Goal: Information Seeking & Learning: Learn about a topic

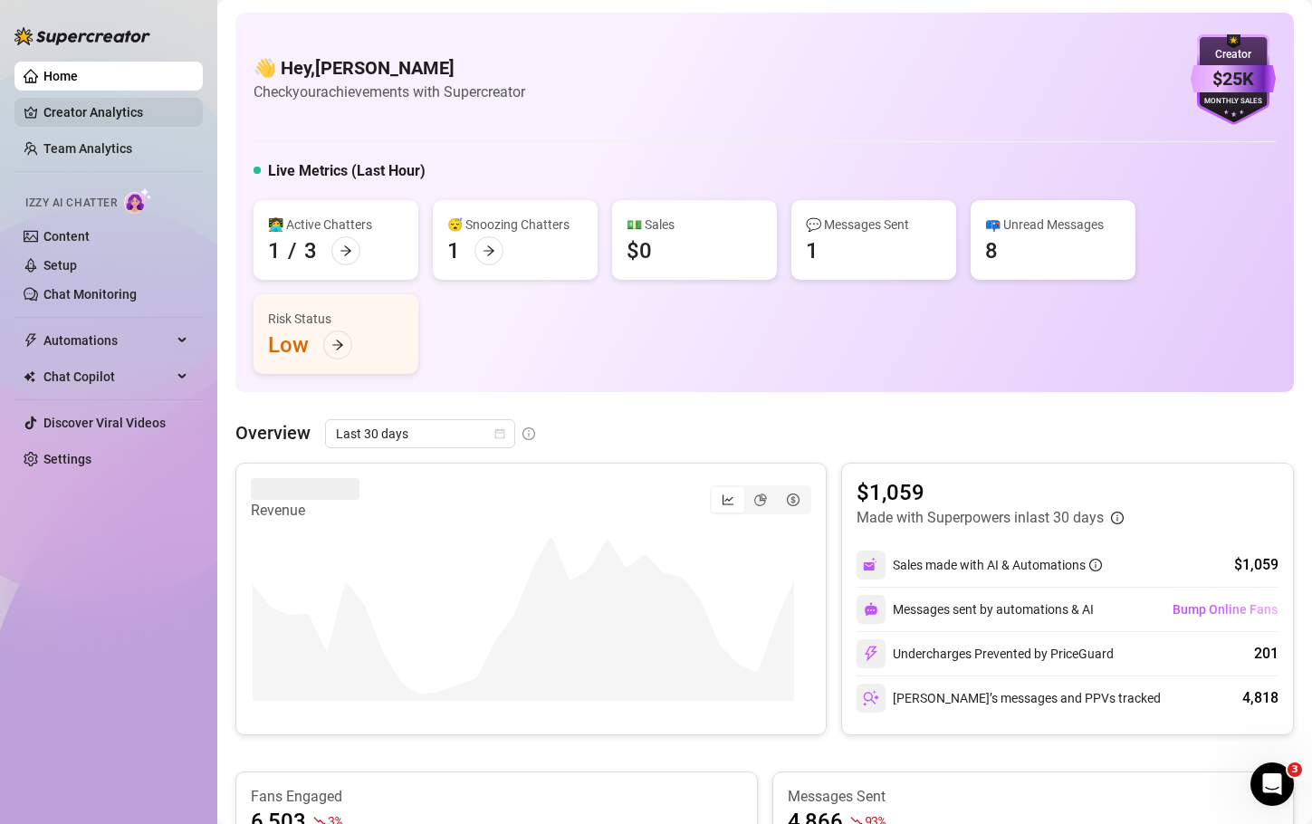
click at [100, 105] on link "Creator Analytics" at bounding box center [115, 112] width 145 height 29
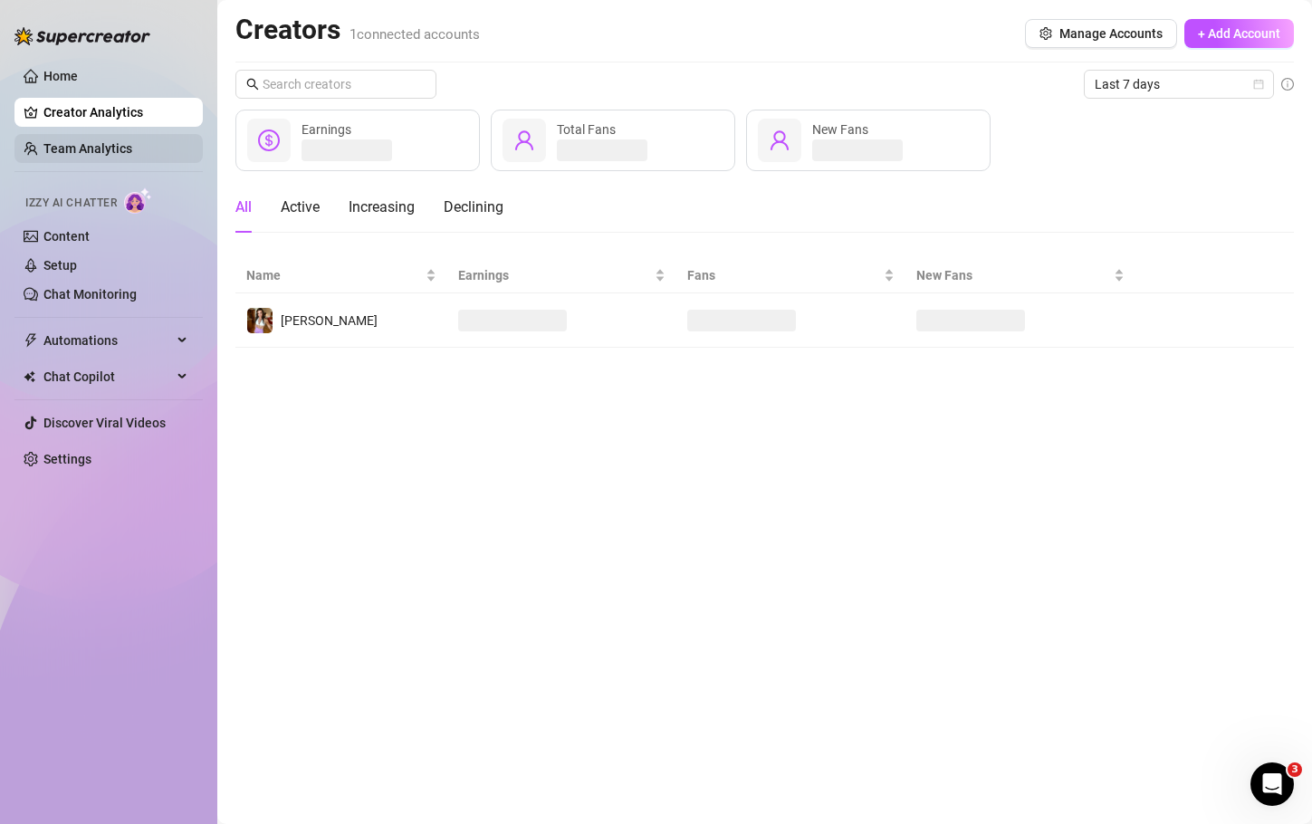
click at [100, 142] on link "Team Analytics" at bounding box center [87, 148] width 89 height 14
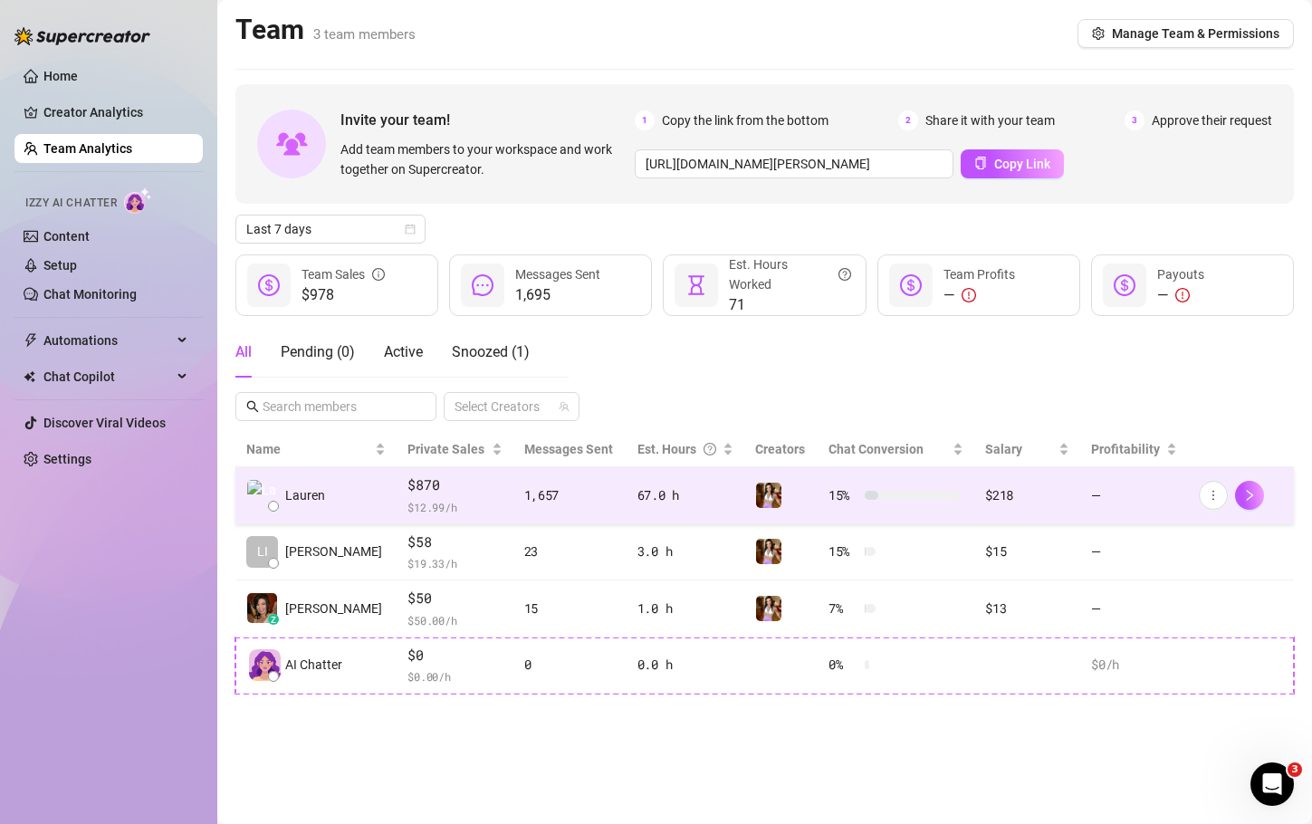
click at [458, 494] on span "$870" at bounding box center [454, 485] width 94 height 22
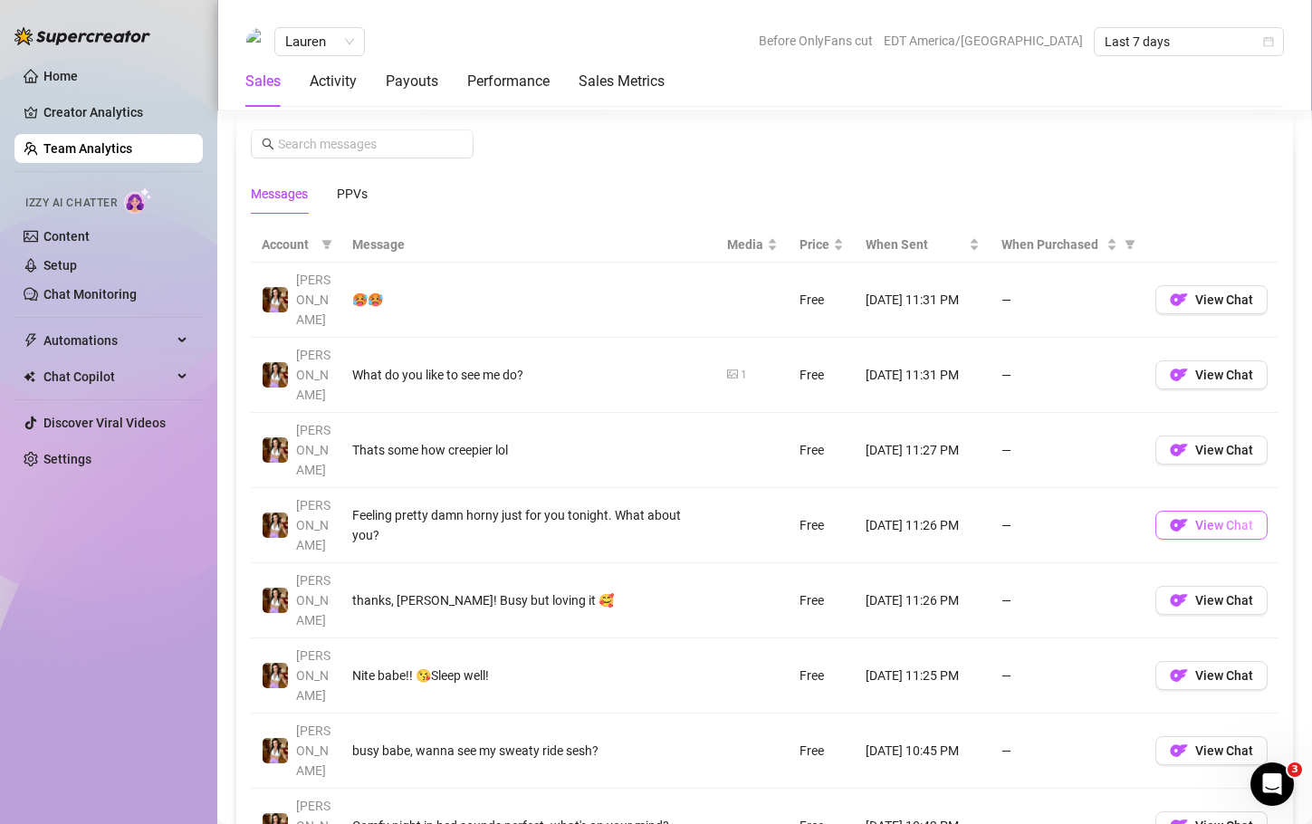
scroll to position [1224, 0]
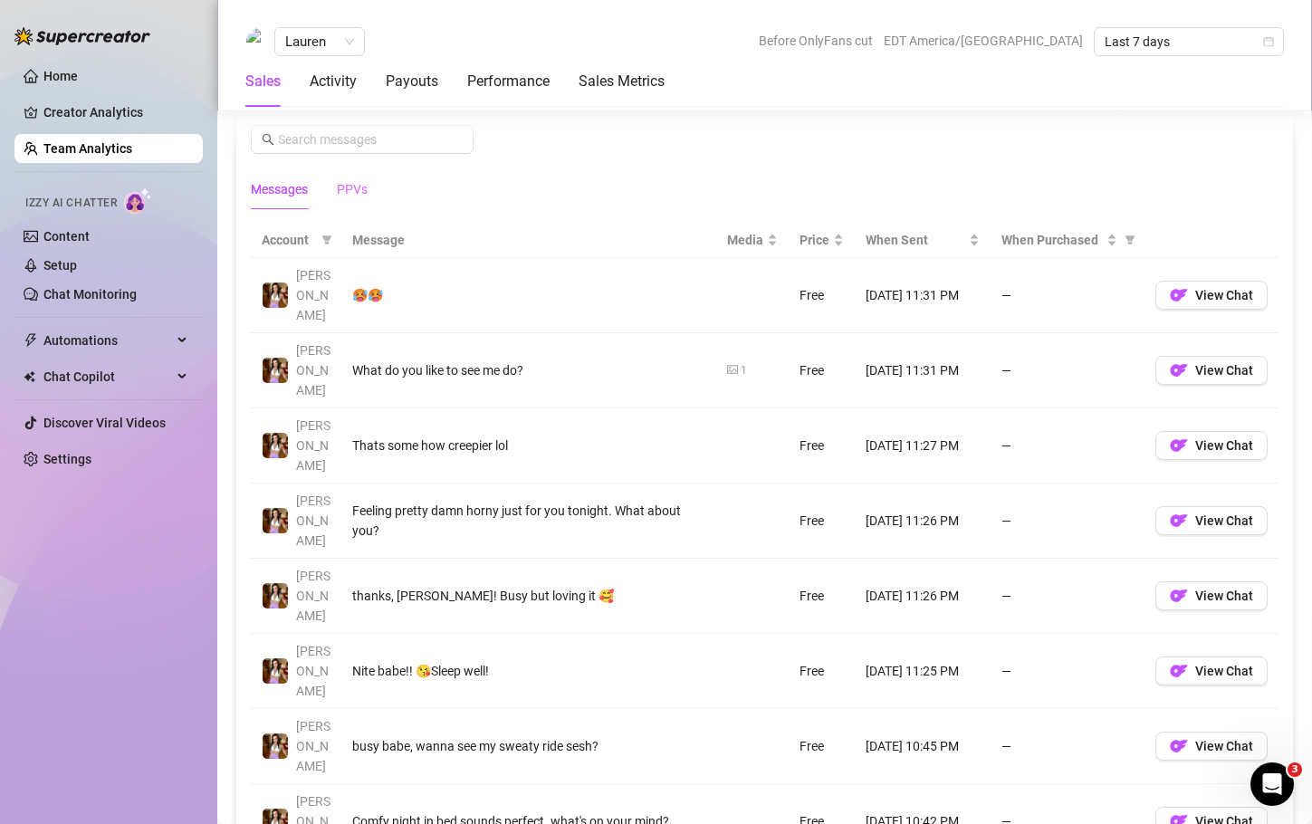
click at [361, 178] on div "PPVs" at bounding box center [352, 189] width 31 height 42
